Goal: Task Accomplishment & Management: Manage account settings

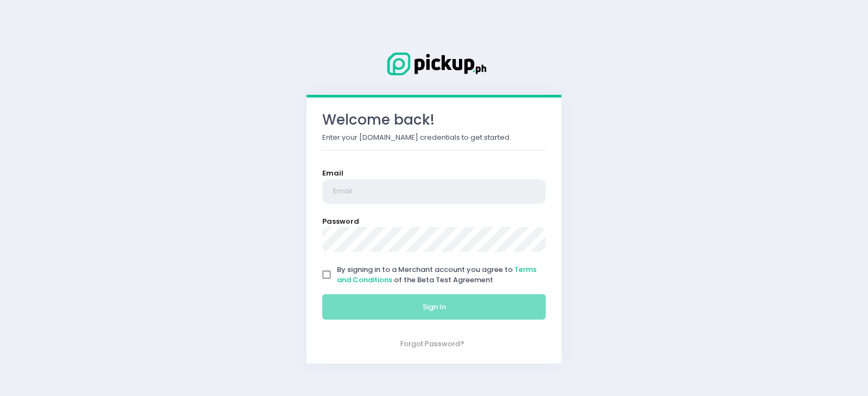
type input "[EMAIL_ADDRESS][DOMAIN_NAME]"
click at [328, 274] on input "By signing in to a Merchant account you agree to Terms and Conditions of the Be…" at bounding box center [326, 275] width 21 height 21
checkbox input "true"
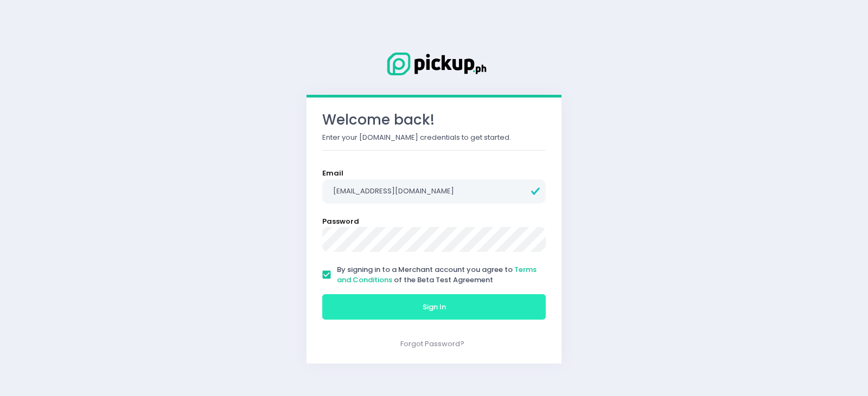
click at [371, 298] on button "Sign In" at bounding box center [433, 307] width 223 height 26
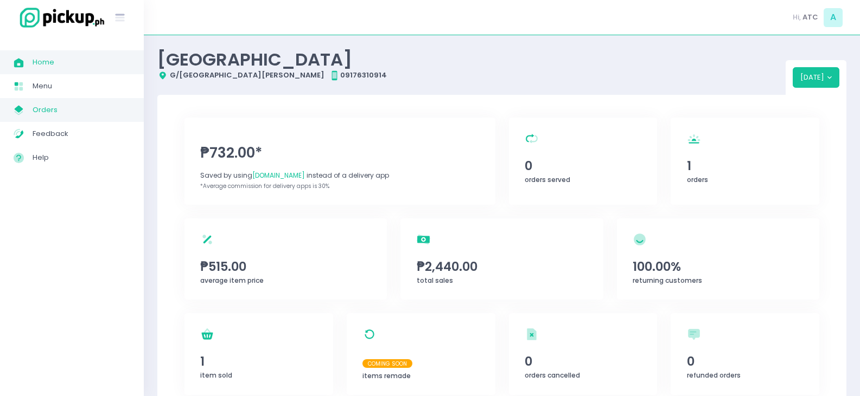
click at [65, 108] on span "Orders" at bounding box center [82, 110] width 98 height 14
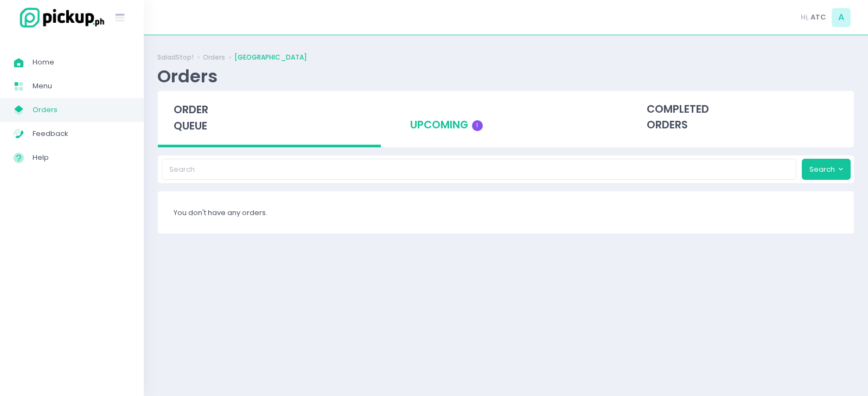
click at [443, 127] on div "upcoming 1" at bounding box center [505, 117] width 223 height 53
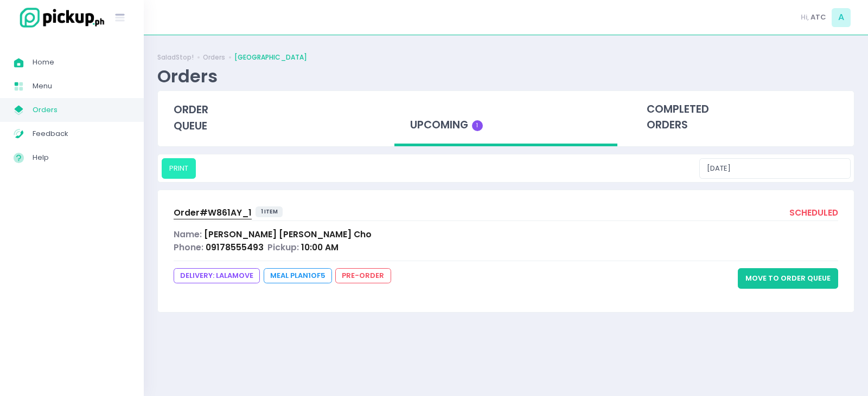
click at [182, 168] on button "PRINT" at bounding box center [179, 168] width 34 height 21
click at [212, 213] on span "Order# W861AY_1" at bounding box center [213, 212] width 78 height 11
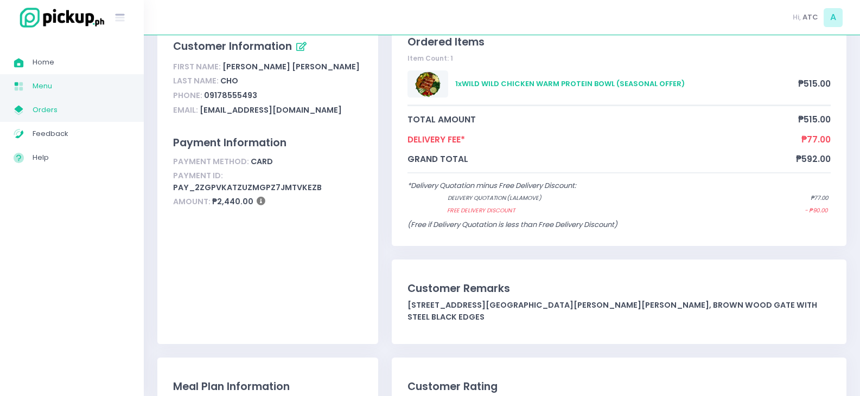
scroll to position [108, 0]
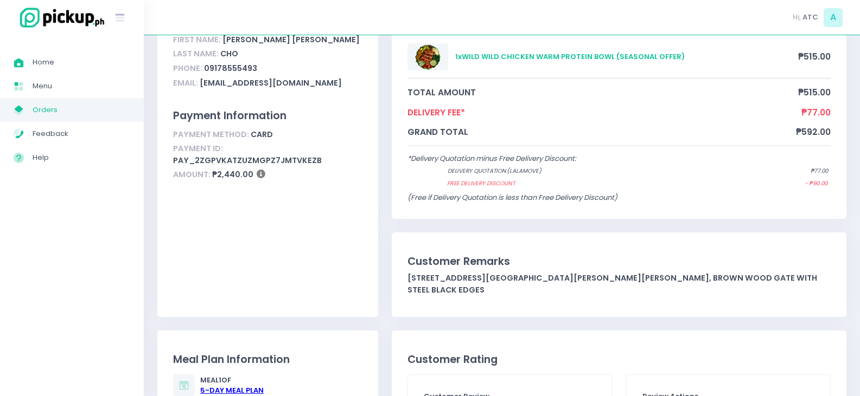
click at [49, 109] on span "Orders" at bounding box center [82, 110] width 98 height 14
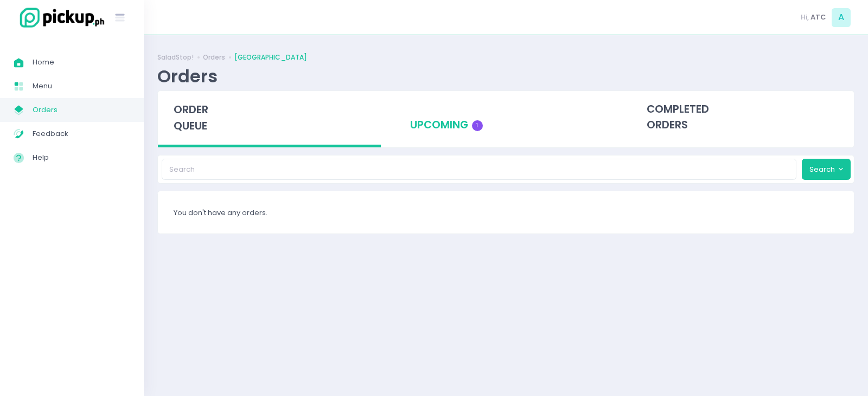
click at [458, 132] on div "upcoming 1" at bounding box center [505, 117] width 223 height 53
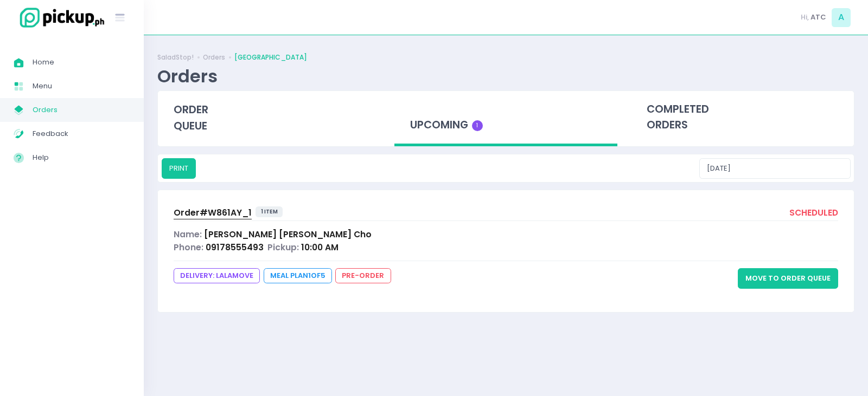
click at [741, 267] on div "Order# W861AY_1 1 item scheduled Name: [PERSON_NAME] Phone: 09178555493 Pickup:…" at bounding box center [506, 250] width 696 height 121
click at [773, 276] on button "Move to Order Queue" at bounding box center [788, 278] width 100 height 21
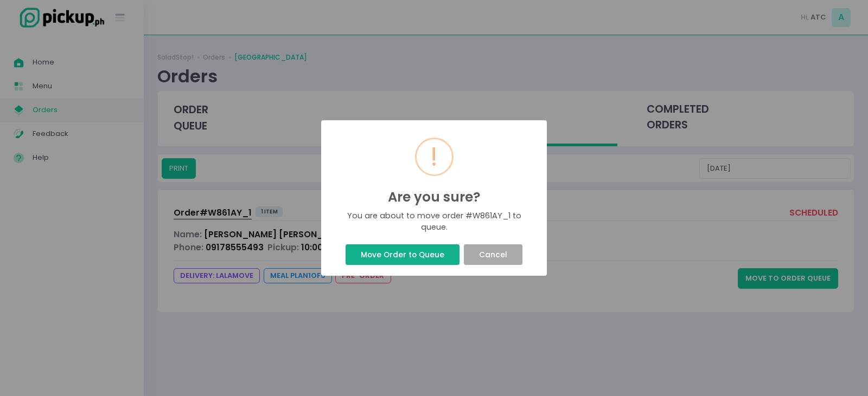
click at [424, 253] on button "Move Order to Queue" at bounding box center [401, 255] width 113 height 21
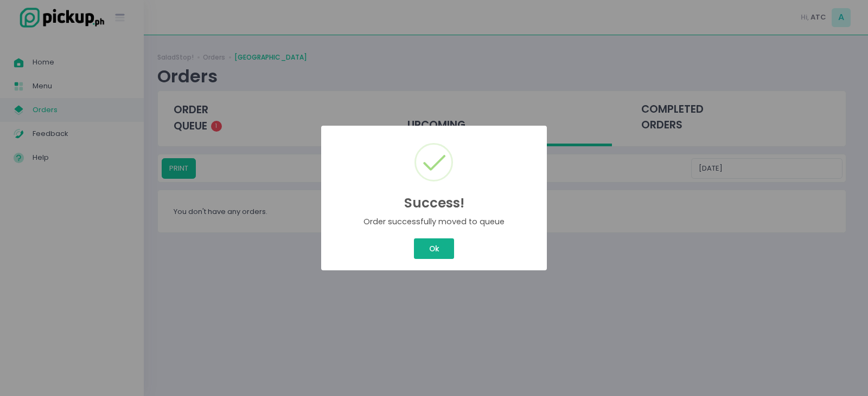
click at [432, 248] on button "Ok" at bounding box center [434, 249] width 40 height 21
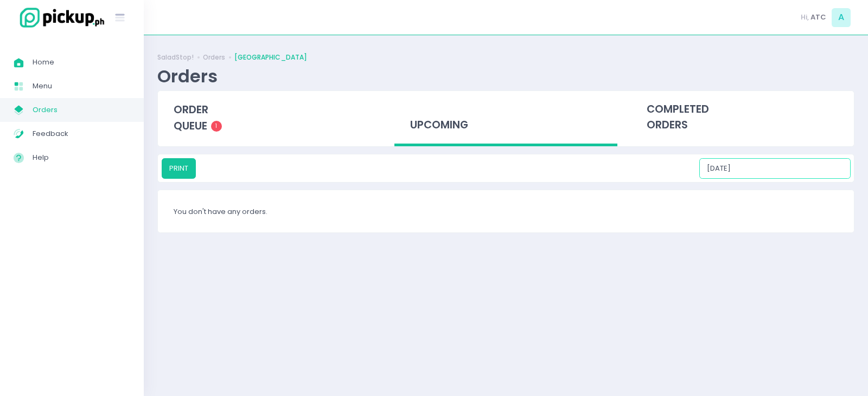
click at [800, 165] on input "[DATE]" at bounding box center [774, 168] width 151 height 21
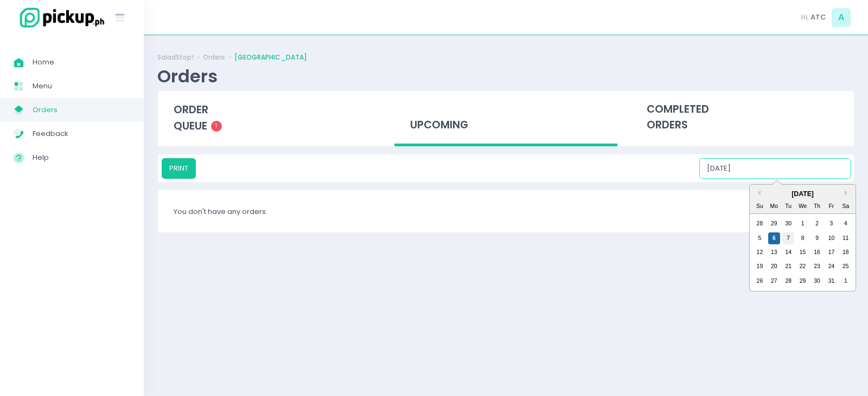
click at [788, 233] on div "7" at bounding box center [788, 239] width 12 height 12
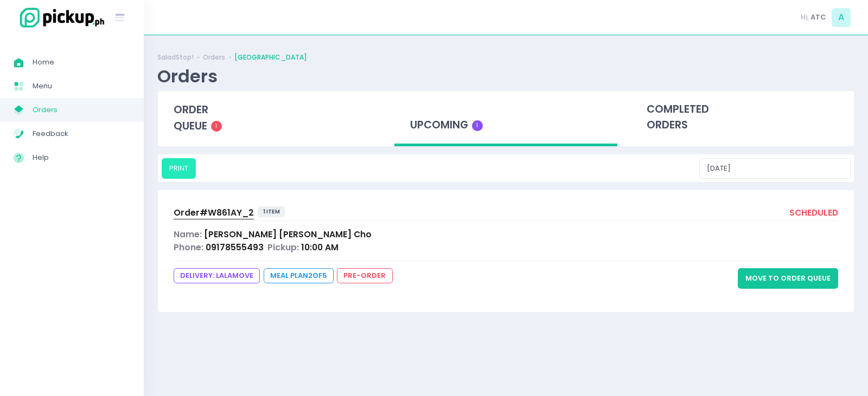
click at [178, 173] on button "PRINT" at bounding box center [179, 168] width 34 height 21
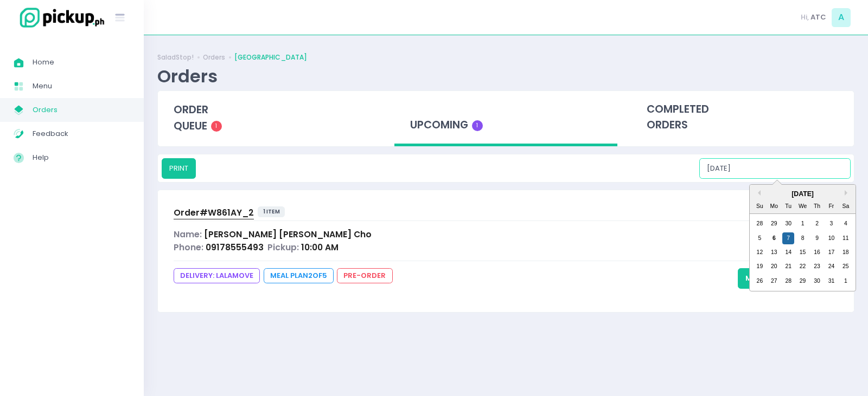
click at [786, 165] on input "[DATE]" at bounding box center [774, 168] width 151 height 21
click at [800, 240] on div "8" at bounding box center [803, 239] width 12 height 12
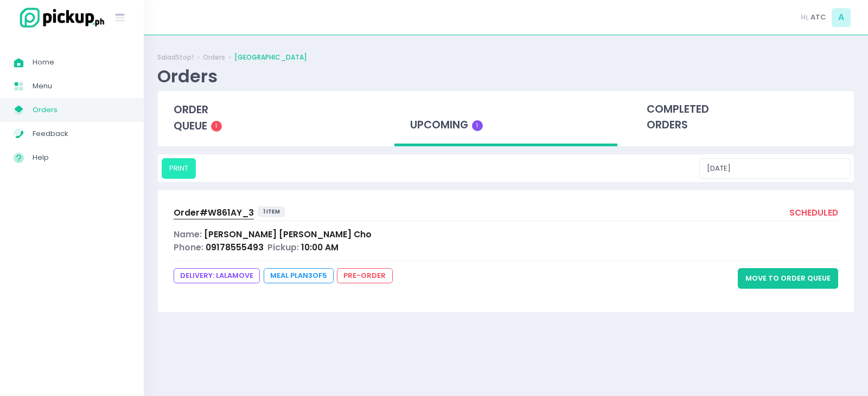
click at [174, 167] on button "PRINT" at bounding box center [179, 168] width 34 height 21
click at [791, 168] on input "[DATE]" at bounding box center [774, 168] width 151 height 21
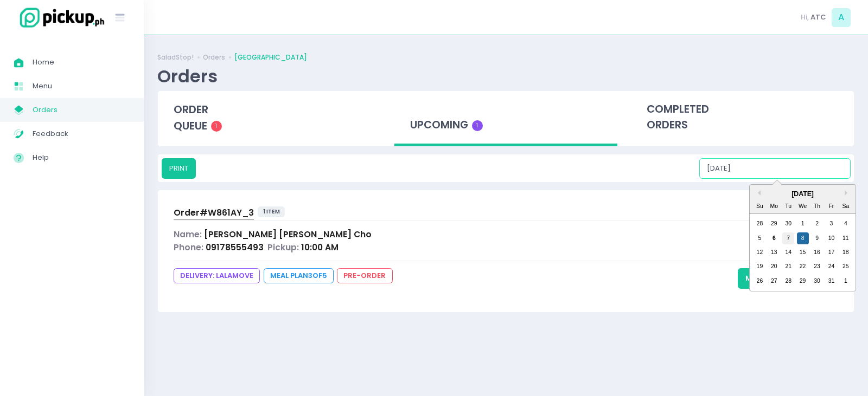
click at [791, 242] on div "7" at bounding box center [788, 239] width 12 height 12
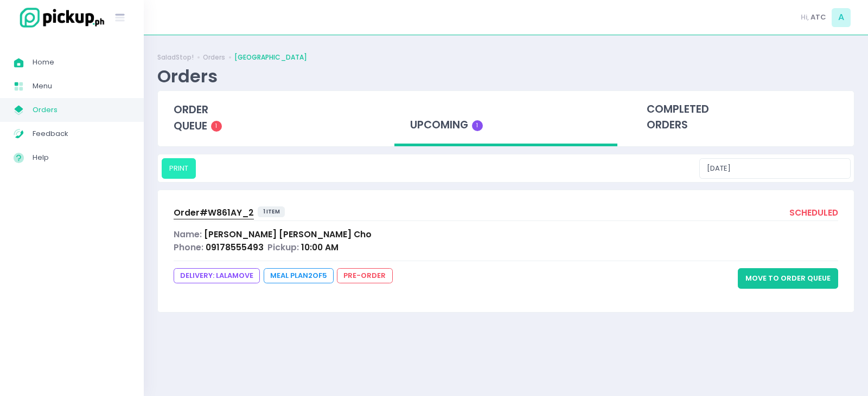
click at [171, 171] on button "PRINT" at bounding box center [179, 168] width 34 height 21
click at [598, 239] on div "Name: [PERSON_NAME]" at bounding box center [506, 234] width 664 height 12
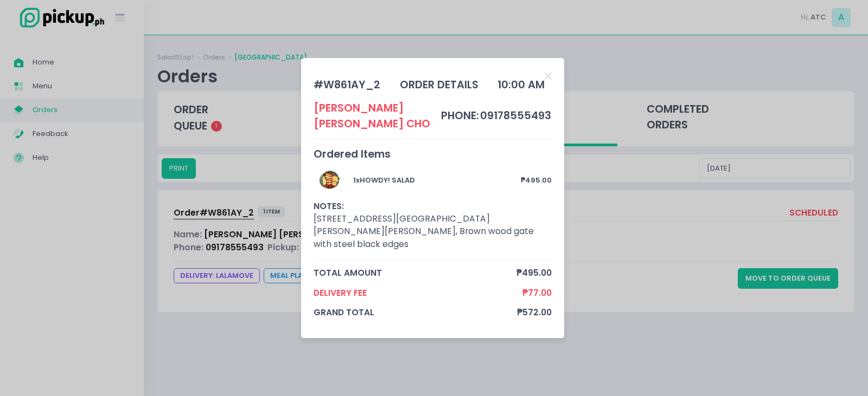
click at [773, 166] on div "# W861AY_2 order details 10:00 AM [PERSON_NAME] phone: 09178555493 Ordered Item…" at bounding box center [434, 198] width 868 height 396
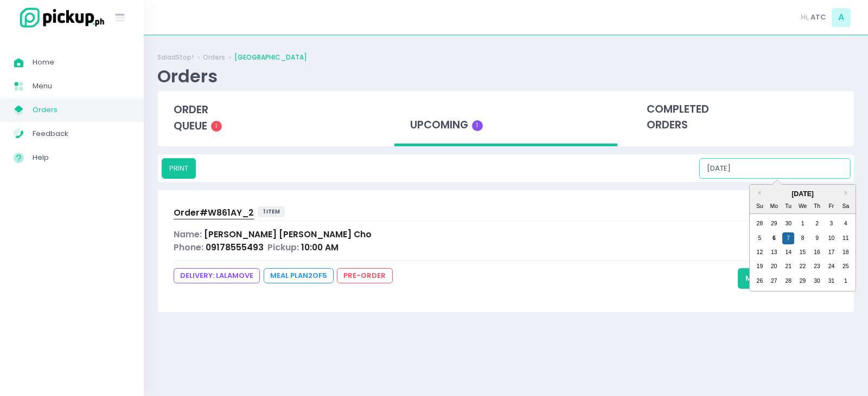
click at [795, 171] on input "[DATE]" at bounding box center [774, 168] width 151 height 21
click at [821, 240] on div "9" at bounding box center [817, 239] width 12 height 12
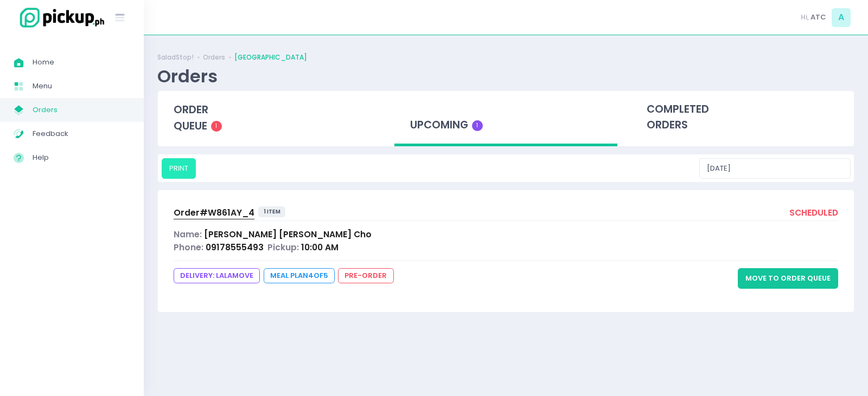
click at [179, 171] on button "PRINT" at bounding box center [179, 168] width 34 height 21
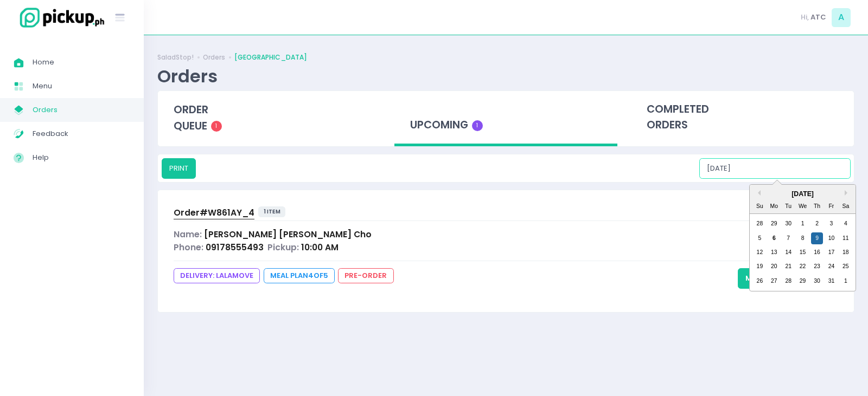
drag, startPoint x: 793, startPoint y: 167, endPoint x: 800, endPoint y: 175, distance: 10.7
click at [794, 168] on input "[DATE]" at bounding box center [774, 168] width 151 height 21
click at [831, 241] on div "10" at bounding box center [831, 239] width 12 height 12
type input "[DATE]"
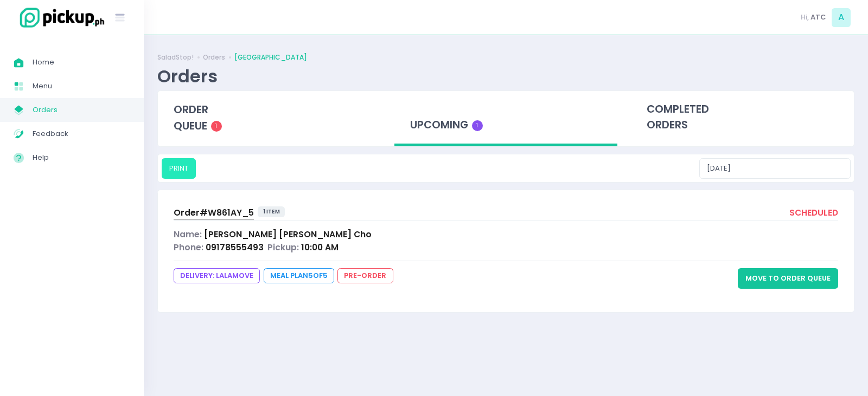
click at [176, 170] on button "PRINT" at bounding box center [179, 168] width 34 height 21
click at [206, 118] on div "order queue 1" at bounding box center [269, 118] width 223 height 54
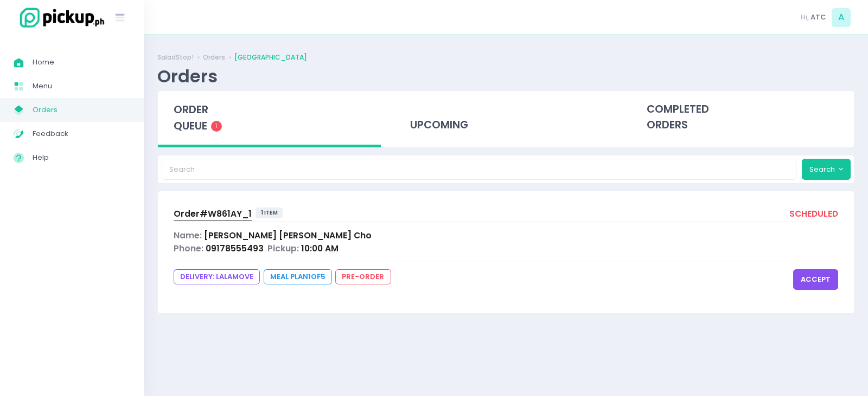
click at [802, 278] on button "accept" at bounding box center [815, 280] width 45 height 21
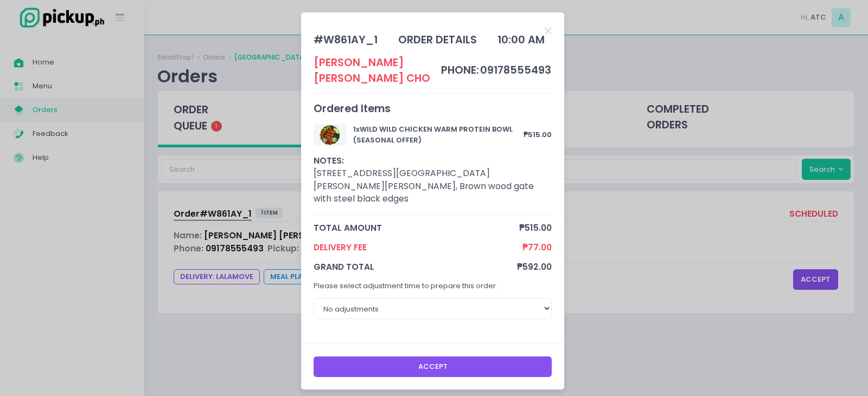
click at [441, 357] on button "Accept" at bounding box center [432, 367] width 239 height 21
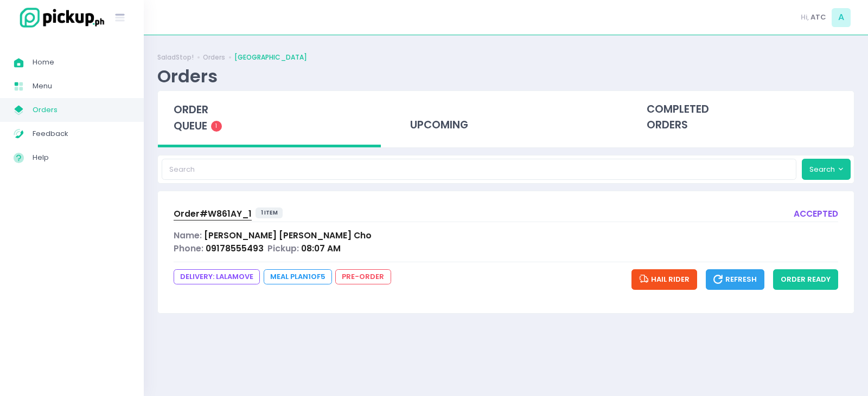
click at [227, 212] on span "Order# W861AY_1" at bounding box center [213, 213] width 78 height 11
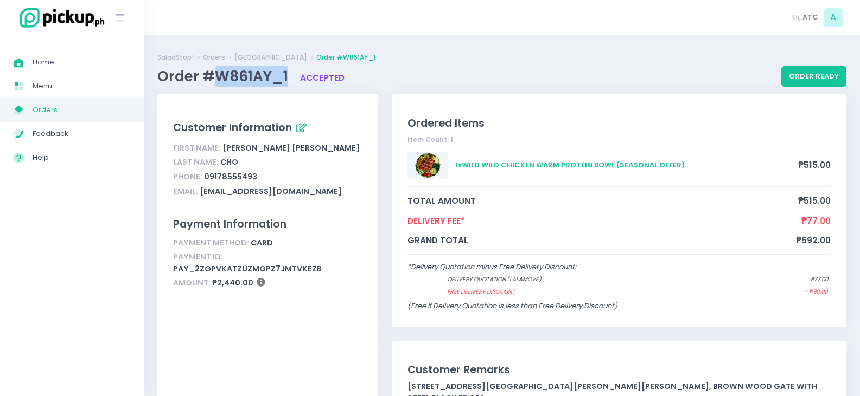
drag, startPoint x: 215, startPoint y: 76, endPoint x: 287, endPoint y: 79, distance: 71.7
click at [287, 79] on span "Order #W861AY_1" at bounding box center [224, 77] width 134 height 20
copy span "W861AY_1"
